Goal: Task Accomplishment & Management: Complete application form

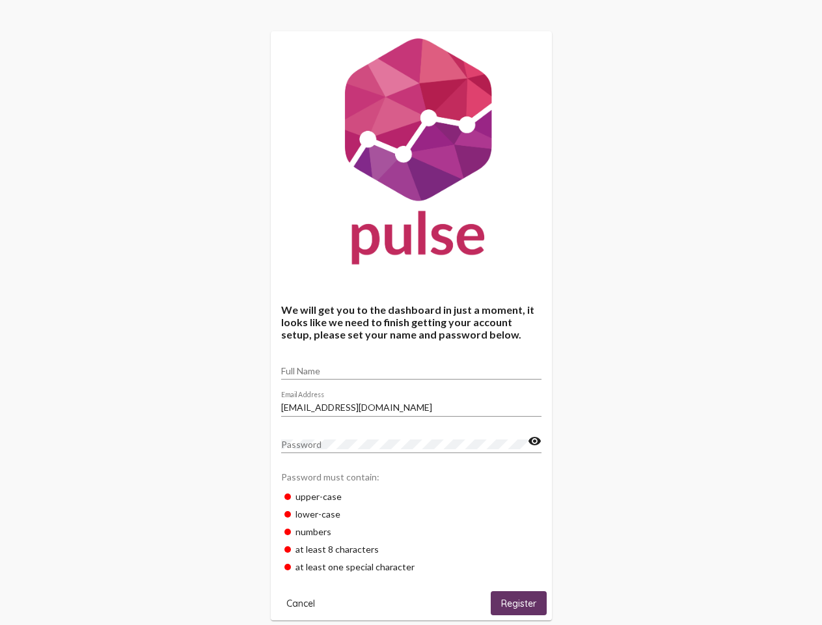
click at [411, 366] on input "Full Name" at bounding box center [411, 371] width 260 height 10
click at [411, 403] on input "[EMAIL_ADDRESS][DOMAIN_NAME]" at bounding box center [411, 407] width 260 height 10
click at [534, 441] on mat-icon "visibility" at bounding box center [535, 441] width 14 height 16
click at [301, 603] on span "Cancel" at bounding box center [300, 603] width 29 height 12
